Goal: Find specific page/section: Find specific page/section

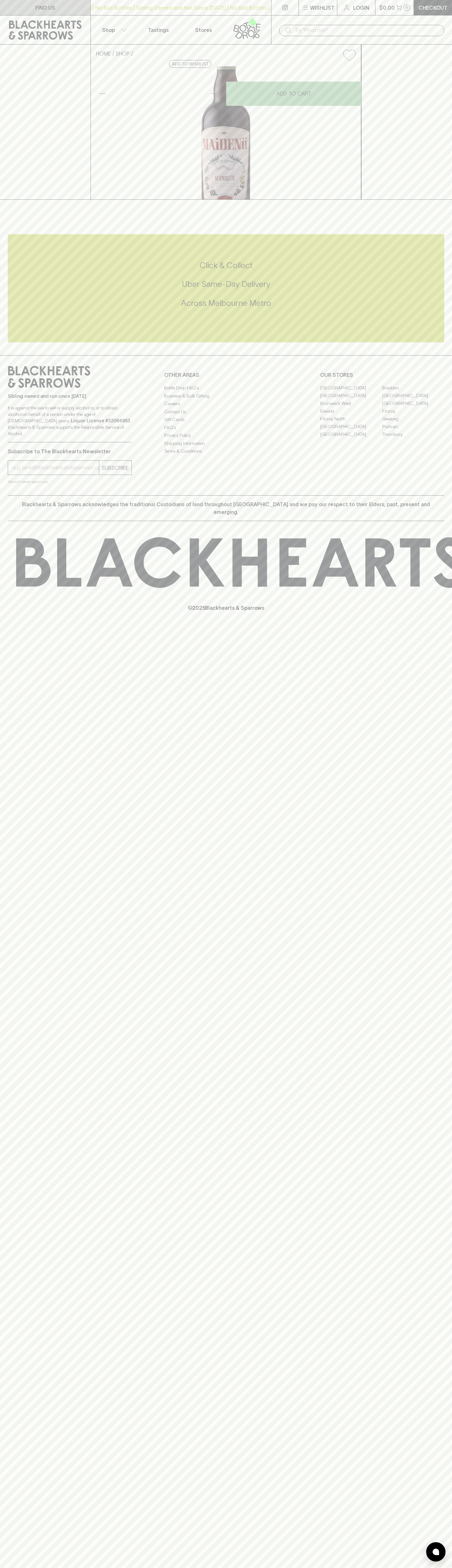
click at [60, 1] on link "FIND US" at bounding box center [45, 7] width 91 height 16
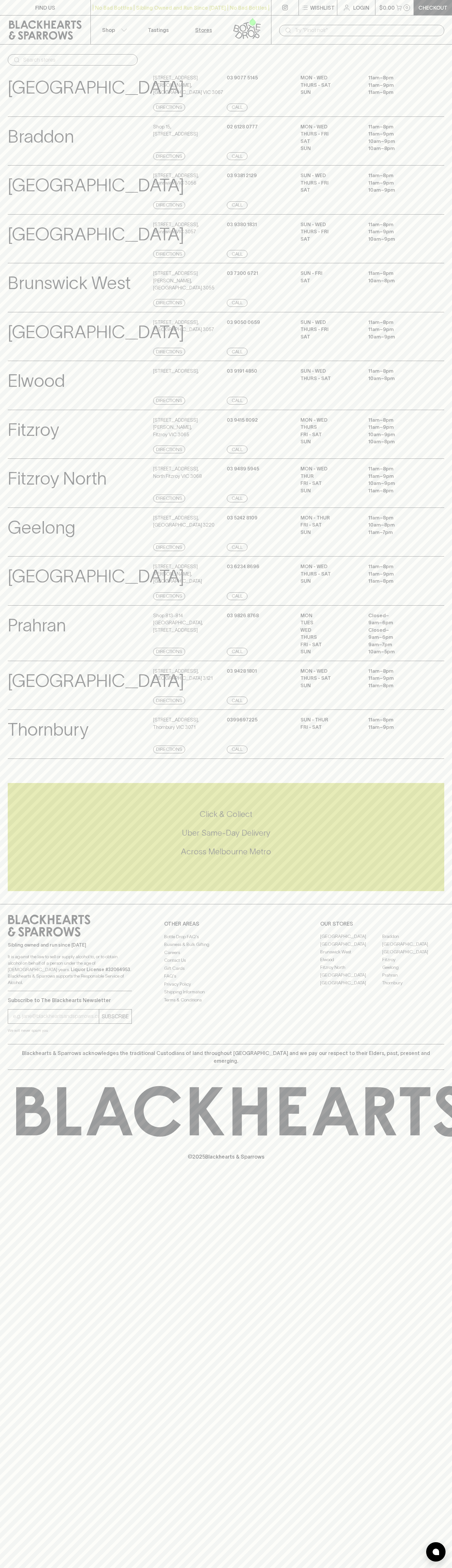
click at [438, 1101] on icon at bounding box center [453, 1111] width 873 height 50
click at [314, 1567] on html "FIND US | No Bad Bottles | Sibling Owned and Run Since [DATE] | No Bad Bottles …" at bounding box center [226, 784] width 452 height 1568
click at [29, 1520] on div "FIND US | No Bad Bottles | Sibling Owned and Run Since [DATE] | No Bad Bottles …" at bounding box center [226, 784] width 452 height 1568
